Goal: Find specific page/section: Find specific page/section

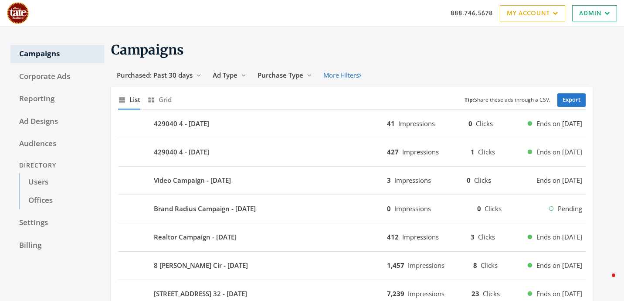
scroll to position [3, 0]
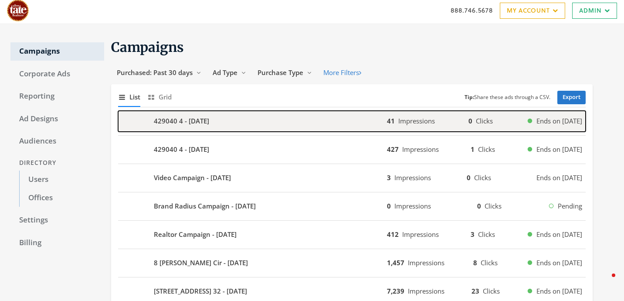
click at [274, 116] on div "429040 4 - [DATE]" at bounding box center [252, 121] width 269 height 21
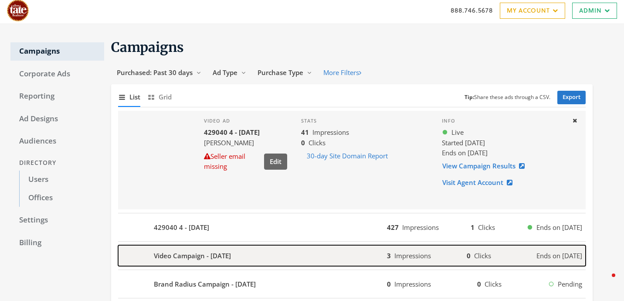
click at [300, 258] on div "Video Campaign - 2025-08-11" at bounding box center [252, 255] width 269 height 21
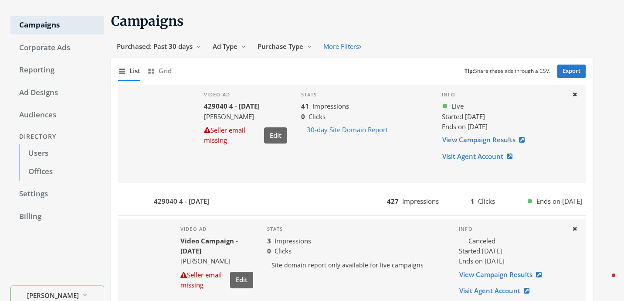
scroll to position [9, 0]
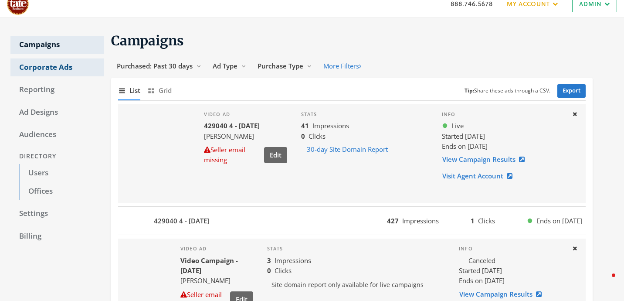
click at [41, 76] on link "Corporate Ads" at bounding box center [57, 67] width 94 height 18
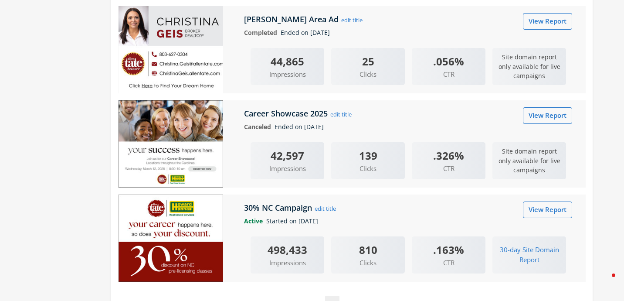
scroll to position [1701, 0]
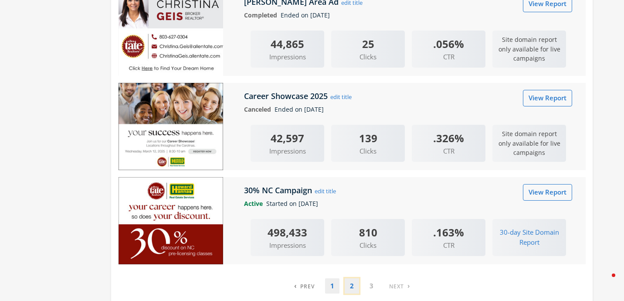
click at [354, 287] on link "2" at bounding box center [352, 285] width 14 height 15
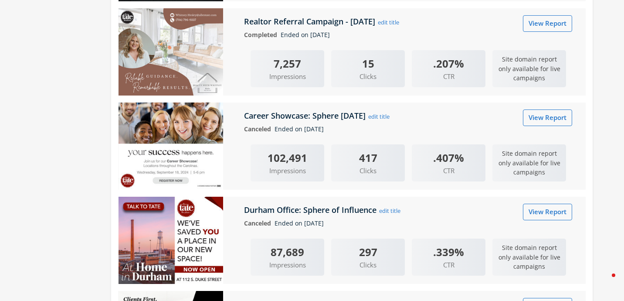
scroll to position [1741, 0]
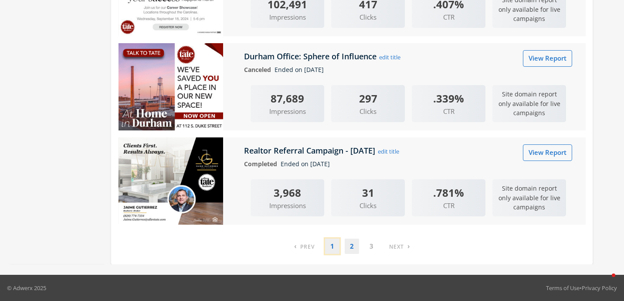
click at [334, 251] on link "1" at bounding box center [332, 245] width 14 height 15
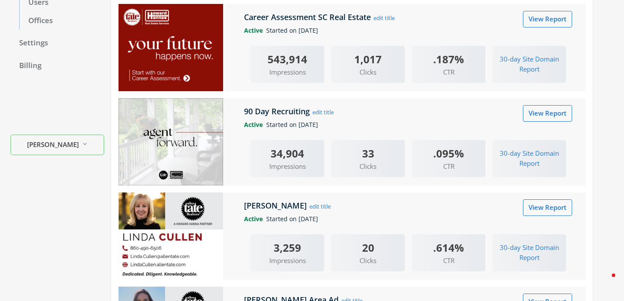
scroll to position [179, 0]
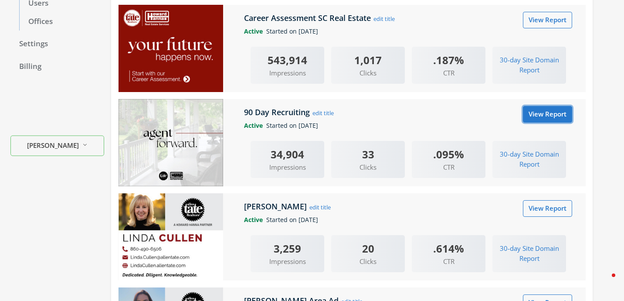
click at [547, 110] on link "View Report" at bounding box center [547, 114] width 49 height 16
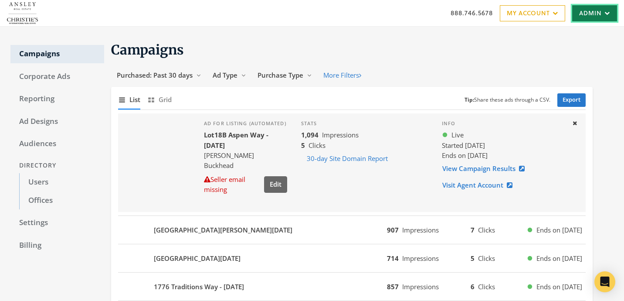
click at [600, 20] on link "Admin" at bounding box center [594, 13] width 45 height 16
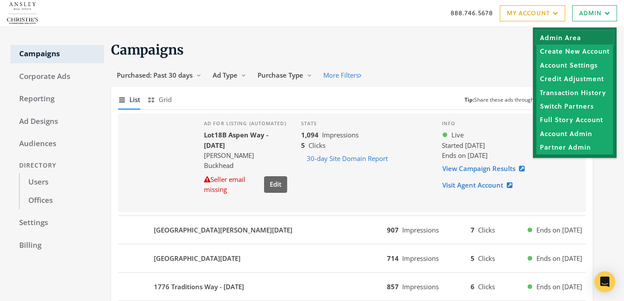
click at [579, 31] on link "Admin Area" at bounding box center [575, 38] width 77 height 14
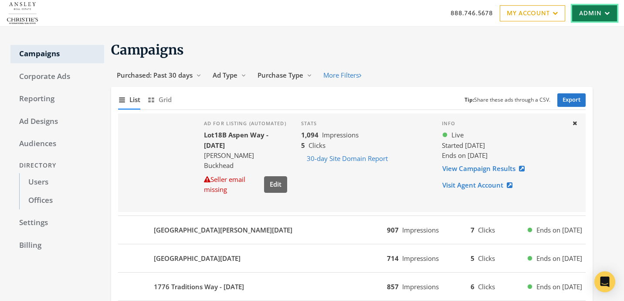
click at [586, 10] on link "Admin" at bounding box center [594, 13] width 45 height 16
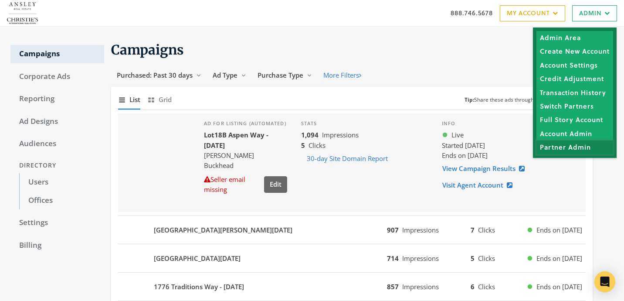
click at [562, 144] on link "Partner Admin" at bounding box center [575, 147] width 77 height 14
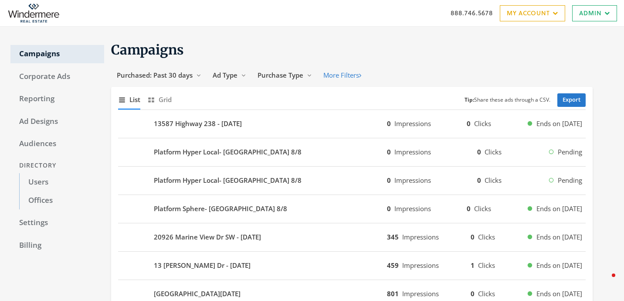
click at [77, 169] on div "Directory" at bounding box center [57, 165] width 94 height 16
click at [65, 186] on link "Users" at bounding box center [61, 182] width 85 height 18
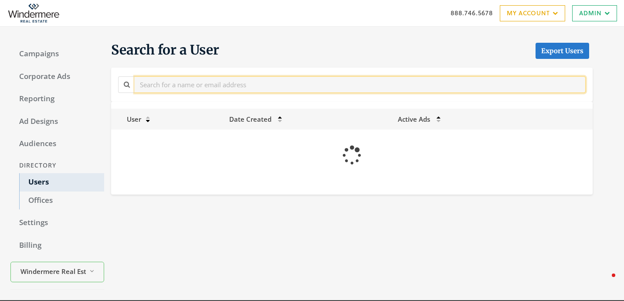
click at [263, 84] on input "text" at bounding box center [360, 84] width 451 height 16
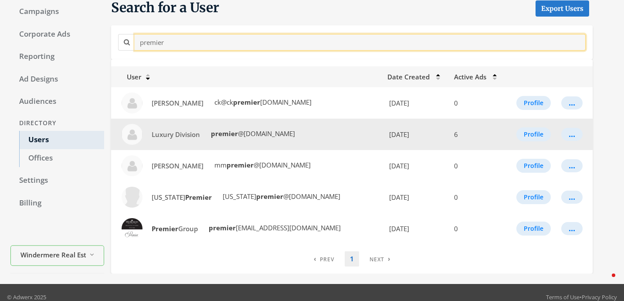
scroll to position [51, 0]
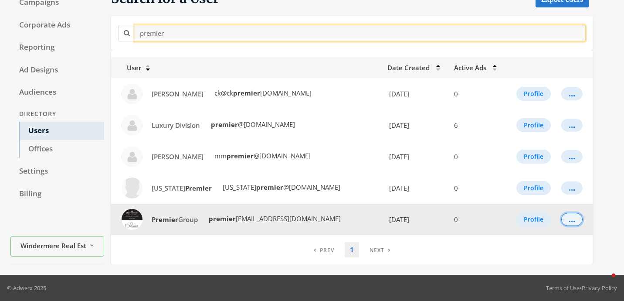
type input "premier"
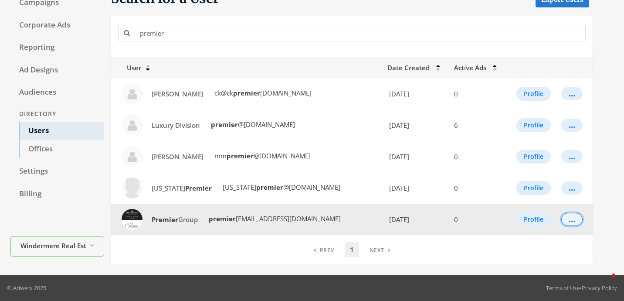
click at [569, 219] on div "..." at bounding box center [572, 219] width 7 height 1
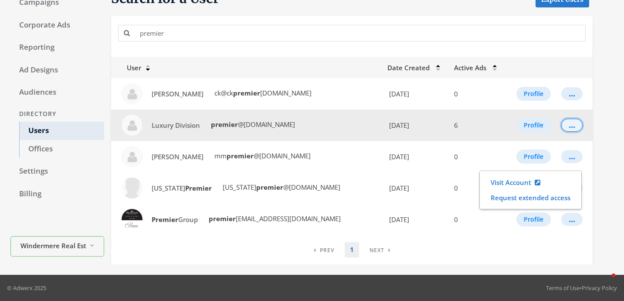
click at [571, 125] on div "..." at bounding box center [572, 125] width 7 height 1
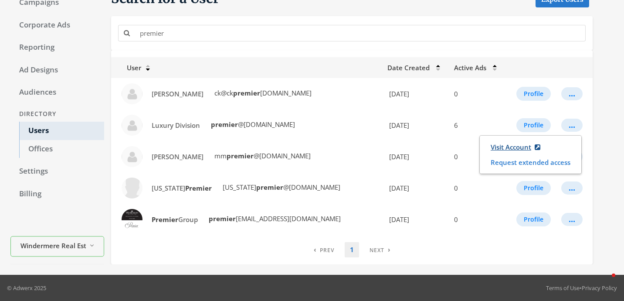
click at [521, 146] on link "Visit Account" at bounding box center [515, 147] width 61 height 16
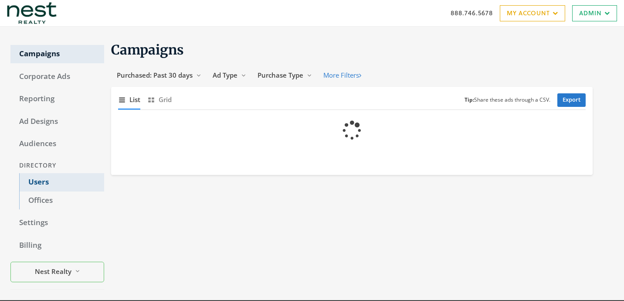
click at [48, 184] on link "Users" at bounding box center [61, 182] width 85 height 18
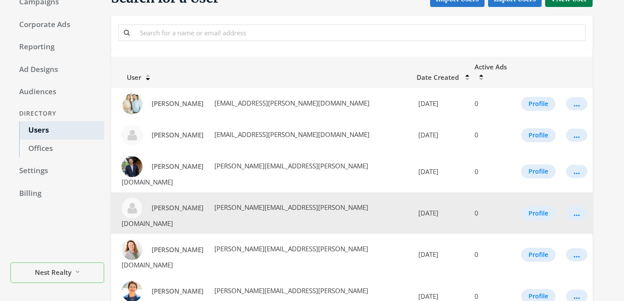
scroll to position [20, 0]
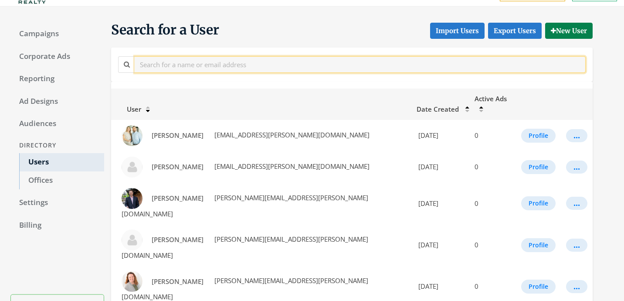
click at [250, 65] on input "text" at bounding box center [360, 64] width 451 height 16
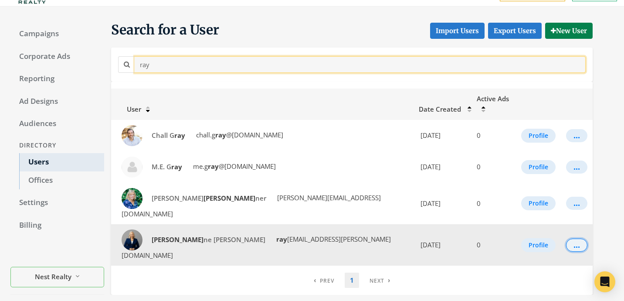
type input "ray"
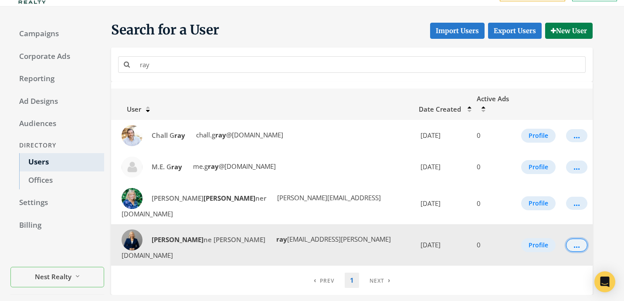
click at [574, 245] on div "..." at bounding box center [577, 245] width 7 height 1
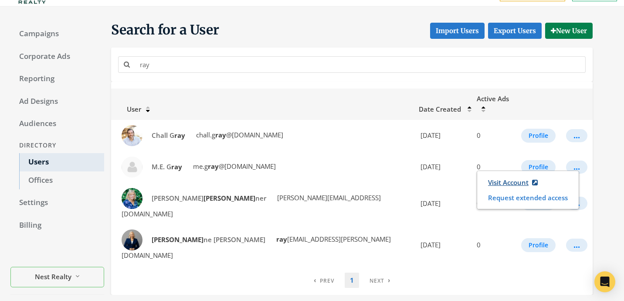
click at [513, 182] on link "Visit Account" at bounding box center [513, 182] width 61 height 16
